Goal: Submit feedback/report problem

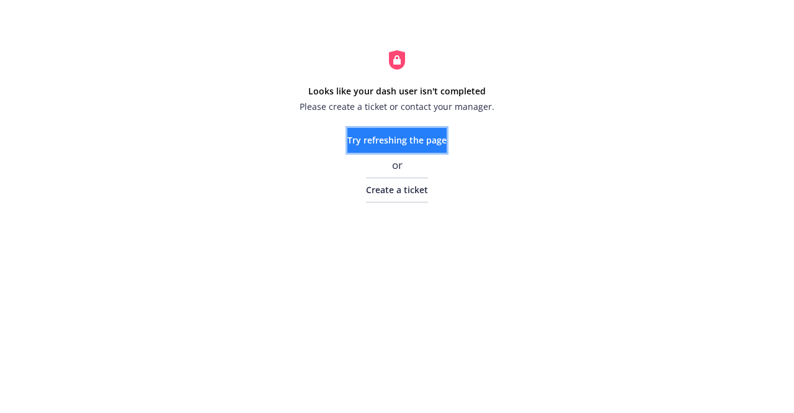
click at [367, 139] on span "Try refreshing the page" at bounding box center [396, 140] width 99 height 12
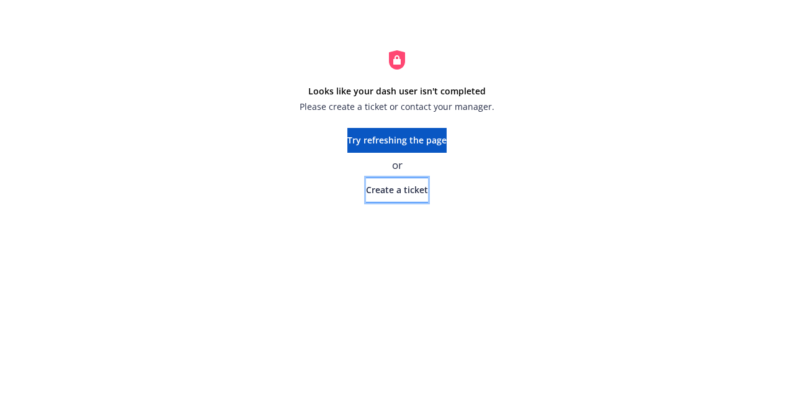
click at [382, 192] on span "Create a ticket" at bounding box center [397, 190] width 62 height 12
